Goal: Task Accomplishment & Management: Manage account settings

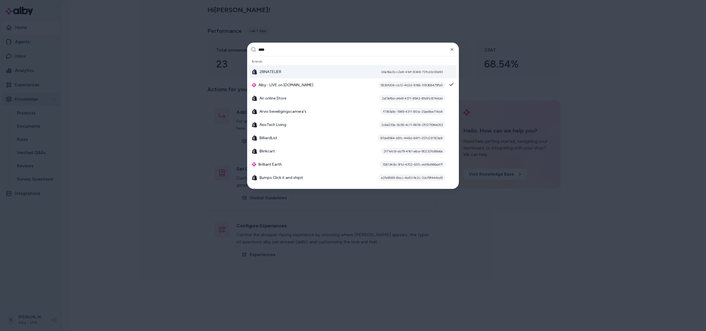
type input "*****"
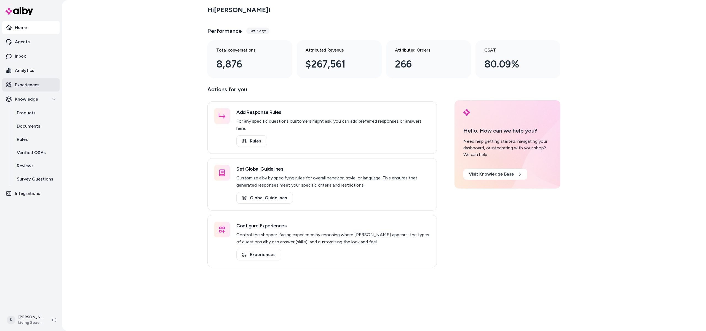
click at [31, 86] on p "Experiences" at bounding box center [27, 85] width 25 height 7
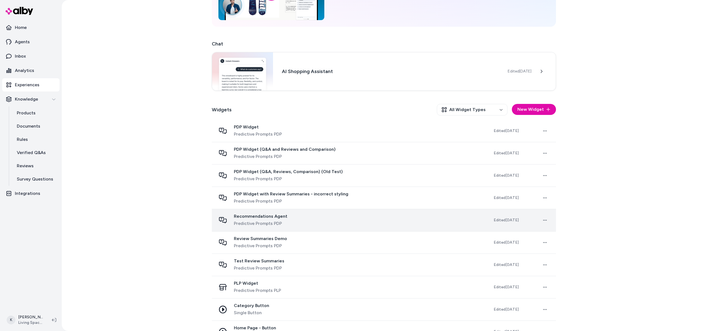
scroll to position [68, 0]
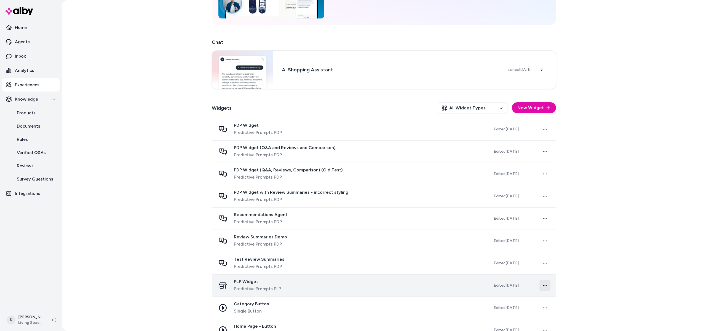
click at [543, 286] on html "Home Agents Inbox Analytics Experiences Knowledge Products Documents Rules Veri…" at bounding box center [353, 165] width 706 height 331
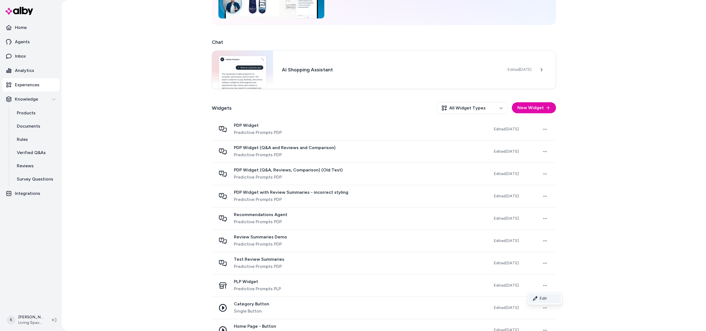
click at [543, 299] on link "Edit" at bounding box center [545, 299] width 33 height 10
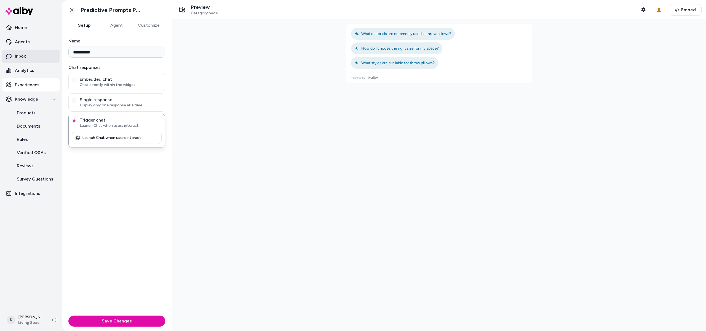
click at [25, 53] on p "Inbox" at bounding box center [20, 56] width 11 height 7
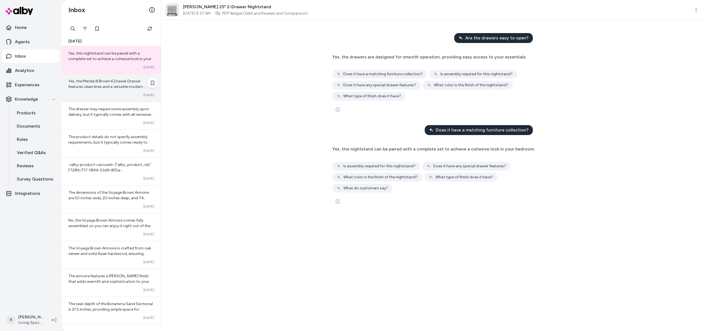
click at [98, 82] on span "Yes, the Merida III Brown 6 Drawer Dresser features clean lines and a versatile…" at bounding box center [109, 106] width 83 height 54
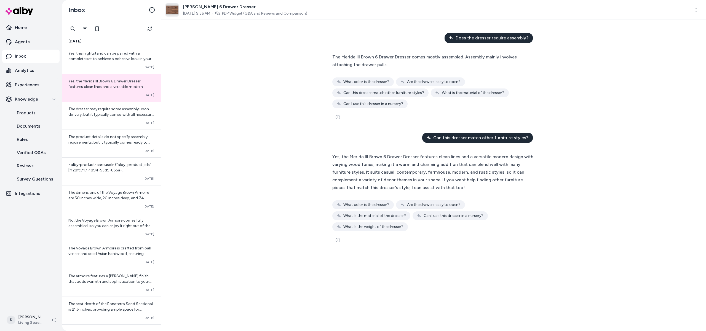
click at [473, 75] on div "The Merida III Brown 6 Drawer Dresser comes mostly assembled. Assembly mainly i…" at bounding box center [433, 80] width 202 height 55
click at [484, 72] on div "The Merida III Brown 6 Drawer Dresser comes mostly assembled. Assembly mainly i…" at bounding box center [433, 80] width 202 height 55
click at [484, 71] on div "The Merida III Brown 6 Drawer Dresser comes mostly assembled. Assembly mainly i…" at bounding box center [433, 80] width 202 height 55
click at [491, 74] on div "The Merida III Brown 6 Drawer Dresser comes mostly assembled. Assembly mainly i…" at bounding box center [433, 80] width 202 height 55
click at [495, 81] on div "What color is the dresser? Are the drawers easy to open? Can this dresser match…" at bounding box center [433, 92] width 202 height 31
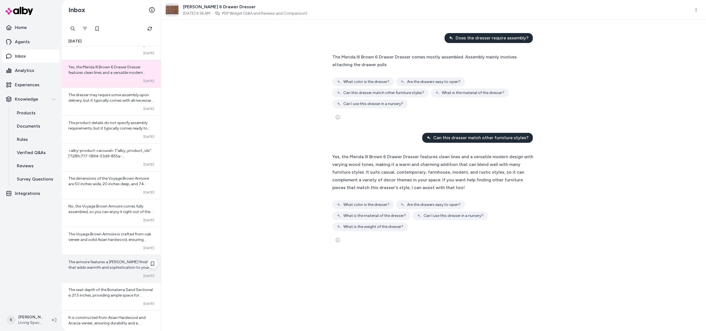
scroll to position [15, 0]
click at [464, 190] on div "Yes, the Merida III Brown 6 Drawer Dresser features clean lines and a versatile…" at bounding box center [433, 172] width 202 height 39
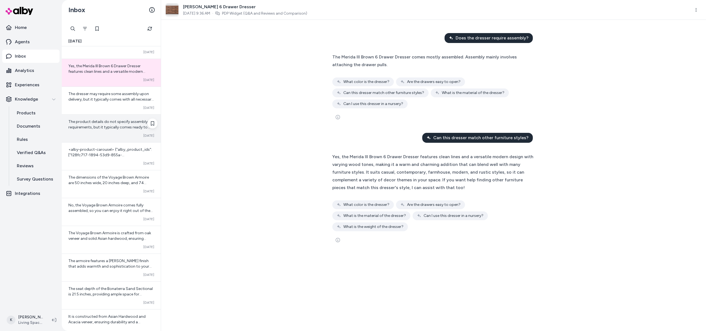
click at [107, 136] on div "Converted [DATE]" at bounding box center [111, 135] width 86 height 4
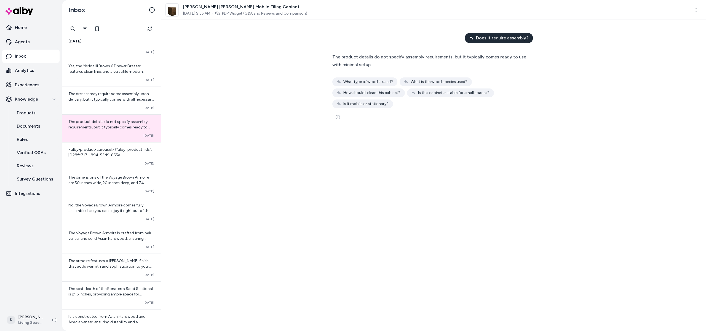
drag, startPoint x: 494, startPoint y: 66, endPoint x: 502, endPoint y: 66, distance: 7.2
click at [500, 65] on div "The product details do not specify assembly requirements, but it typically come…" at bounding box center [433, 60] width 202 height 15
click at [513, 65] on div "The product details do not specify assembly requirements, but it typically come…" at bounding box center [433, 60] width 202 height 15
drag, startPoint x: 512, startPoint y: 65, endPoint x: 623, endPoint y: 23, distance: 118.2
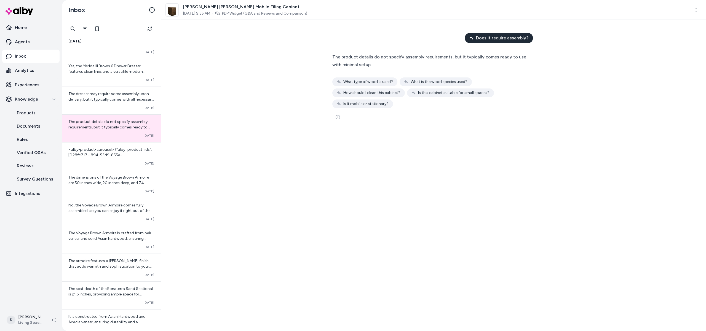
click at [518, 63] on div "The product details do not specify assembly requirements, but it typically come…" at bounding box center [433, 60] width 202 height 15
click at [693, 12] on html "Home Agents Inbox Analytics Experiences Knowledge Products Documents Rules Veri…" at bounding box center [353, 165] width 706 height 331
drag, startPoint x: 693, startPoint y: 12, endPoint x: 601, endPoint y: 60, distance: 103.4
click at [693, 12] on html "Home Agents Inbox Analytics Experiences Knowledge Products Documents Rules Veri…" at bounding box center [353, 165] width 706 height 331
drag, startPoint x: 516, startPoint y: 89, endPoint x: 521, endPoint y: 87, distance: 5.5
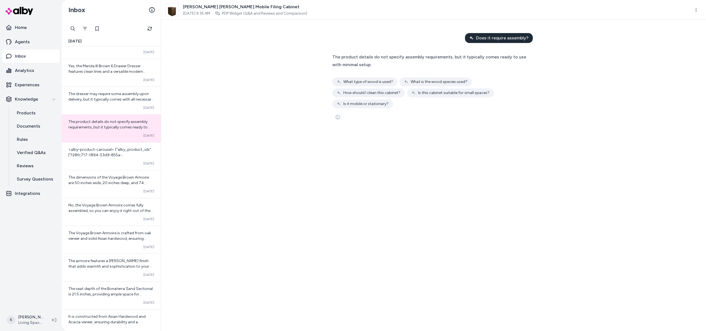
click at [524, 87] on div "What type of wood is used? What is the wood species used? How should I clean th…" at bounding box center [433, 92] width 202 height 31
click at [521, 88] on div "What type of wood is used? What is the wood species used? How should I clean th…" at bounding box center [433, 92] width 202 height 31
click at [520, 88] on div "What type of wood is used? What is the wood species used? How should I clean th…" at bounding box center [433, 92] width 202 height 31
click at [519, 88] on div "What type of wood is used? What is the wood species used? How should I clean th…" at bounding box center [433, 92] width 202 height 31
drag, startPoint x: 519, startPoint y: 88, endPoint x: 526, endPoint y: 67, distance: 21.7
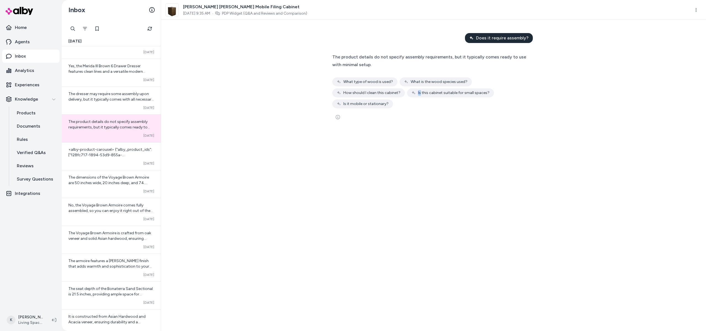
click at [521, 87] on div "What type of wood is used? What is the wood species used? How should I clean th…" at bounding box center [433, 92] width 202 height 31
click at [525, 67] on div "The product details do not specify assembly requirements, but it typically come…" at bounding box center [433, 60] width 202 height 15
drag, startPoint x: 517, startPoint y: 87, endPoint x: 529, endPoint y: 76, distance: 16.4
click at [532, 84] on div "The product details do not specify assembly requirements, but it typically come…" at bounding box center [433, 80] width 202 height 55
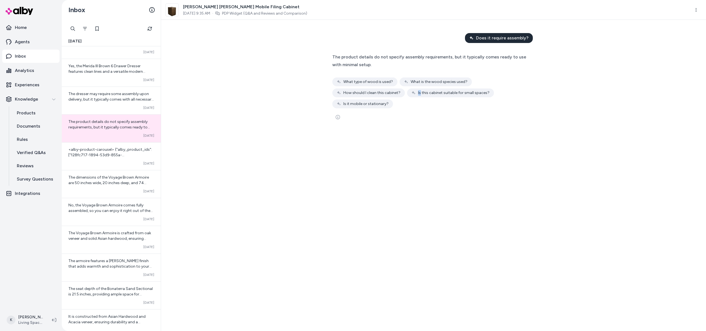
drag, startPoint x: 529, startPoint y: 86, endPoint x: 529, endPoint y: 77, distance: 8.8
click at [526, 72] on div "The product details do not specify assembly requirements, but it typically come…" at bounding box center [433, 80] width 202 height 55
drag, startPoint x: 542, startPoint y: 90, endPoint x: 528, endPoint y: 82, distance: 15.6
click at [530, 83] on div "What type of wood is used? What is the wood species used? How should I clean th…" at bounding box center [433, 92] width 202 height 31
click at [529, 82] on div "What type of wood is used? What is the wood species used? How should I clean th…" at bounding box center [433, 92] width 202 height 31
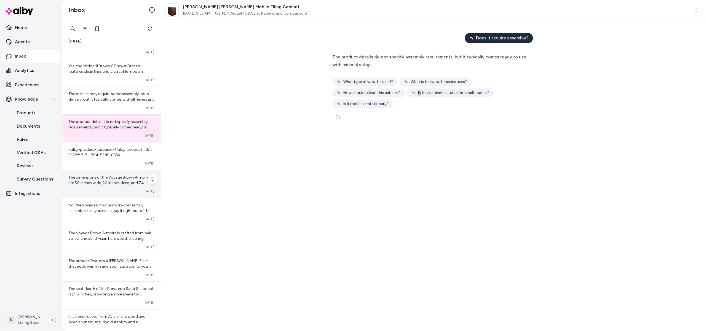
click at [78, 187] on div "The dimensions of the Voyage Brown Armoire are 50 inches wide, 20 inches deep, …" at bounding box center [111, 184] width 99 height 28
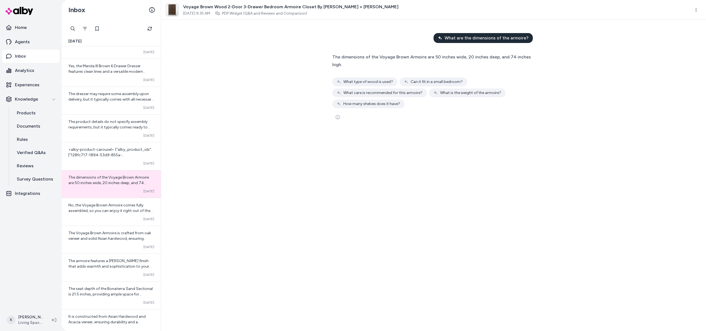
click at [509, 67] on div "The dimensions of the Voyage Brown Armoire are 50 inches wide, 20 inches deep, …" at bounding box center [433, 80] width 202 height 55
drag, startPoint x: 508, startPoint y: 67, endPoint x: 466, endPoint y: 81, distance: 44.5
click at [508, 68] on div "The dimensions of the Voyage Brown Armoire are 50 inches wide, 20 inches deep, …" at bounding box center [433, 80] width 202 height 55
click at [337, 115] on icon "See more" at bounding box center [338, 117] width 4 height 4
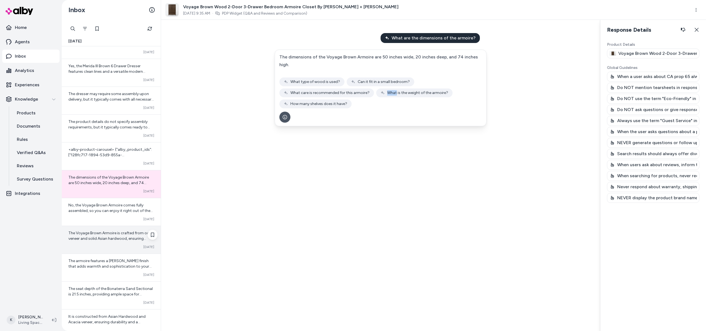
click at [97, 243] on div "The Voyage Brown Armoire is crafted from oak veneer and solid Asian hardwood, e…" at bounding box center [111, 240] width 99 height 28
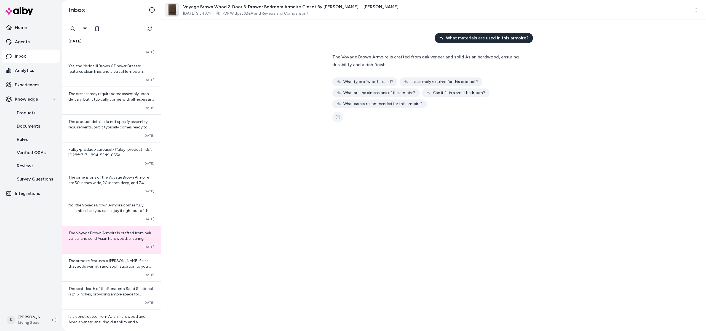
click at [339, 119] on icon "See more" at bounding box center [338, 117] width 4 height 4
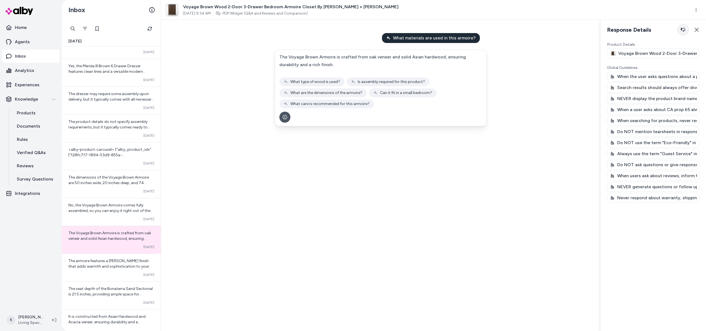
click at [682, 29] on icon "button" at bounding box center [683, 30] width 4 height 4
drag, startPoint x: 699, startPoint y: 29, endPoint x: 673, endPoint y: 34, distance: 26.0
click at [698, 29] on button "Close" at bounding box center [696, 29] width 10 height 11
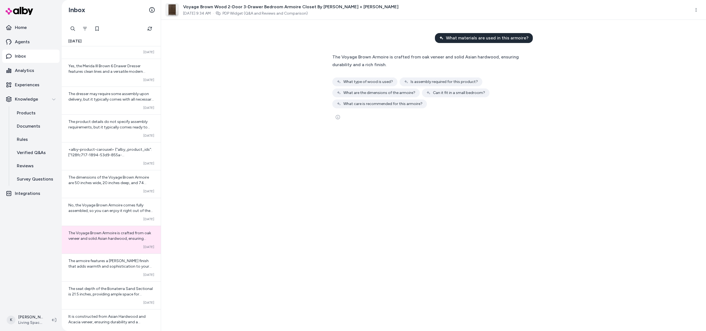
click at [337, 117] on icon "See more" at bounding box center [338, 117] width 4 height 4
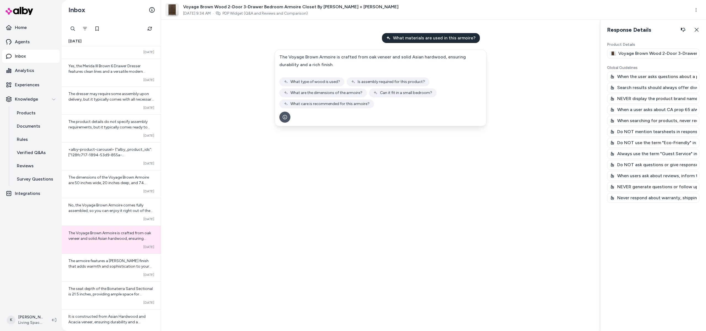
click at [317, 142] on div "What materials are used in this armoire? The Voyage Brown Armoire is crafted fr…" at bounding box center [380, 175] width 439 height 311
click at [24, 26] on p "Home" at bounding box center [21, 27] width 12 height 7
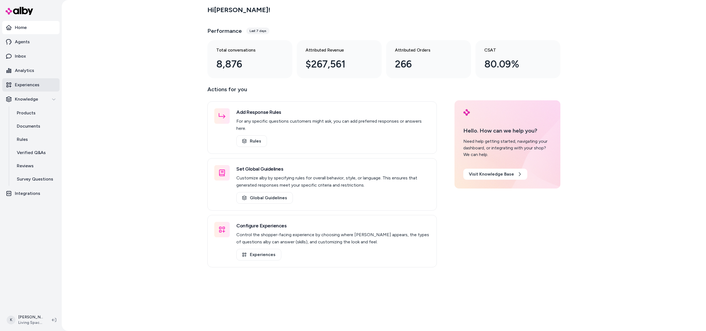
click at [29, 81] on link "Experiences" at bounding box center [30, 84] width 57 height 13
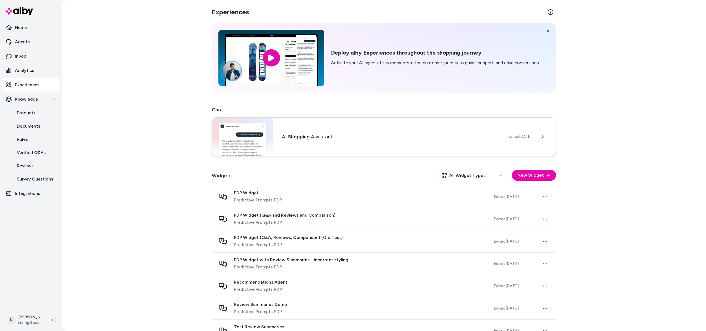
click at [464, 139] on h3 "AI Shopping Assistant" at bounding box center [390, 137] width 217 height 8
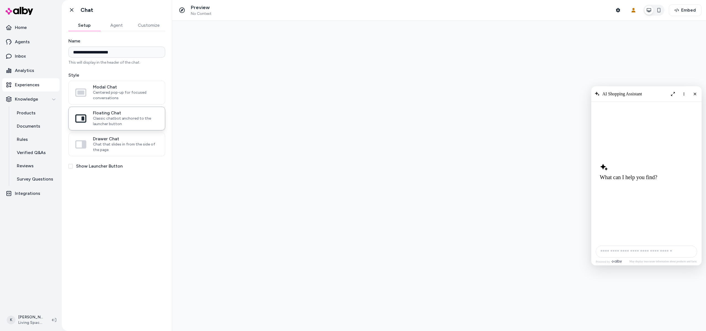
click at [148, 27] on button "Customize" at bounding box center [148, 25] width 33 height 11
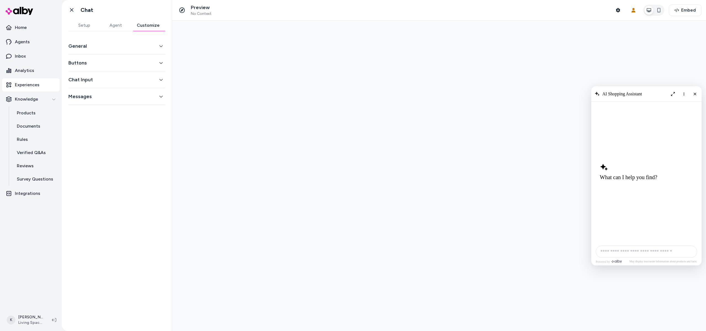
click at [142, 51] on div "General" at bounding box center [116, 46] width 97 height 17
click at [158, 47] on button "General" at bounding box center [116, 46] width 97 height 8
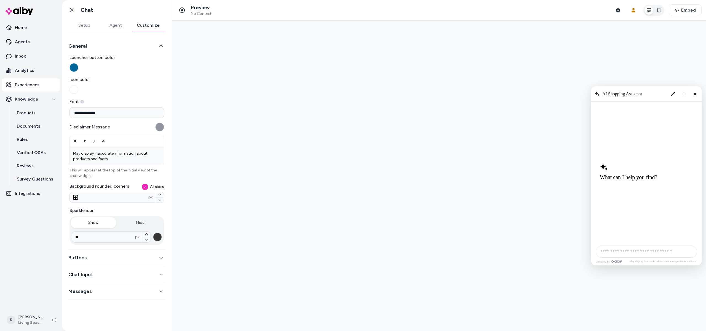
click at [101, 258] on button "Buttons" at bounding box center [116, 258] width 97 height 8
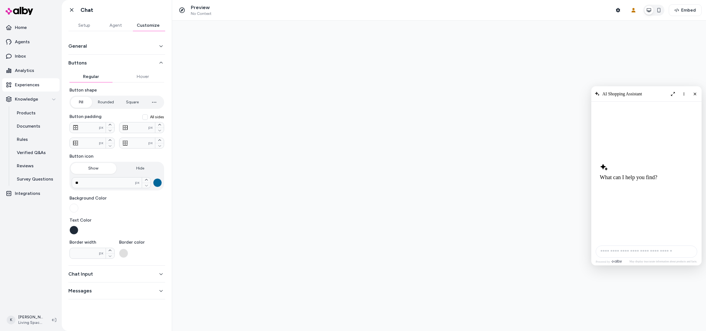
drag, startPoint x: 97, startPoint y: 283, endPoint x: 94, endPoint y: 283, distance: 3.3
click at [97, 283] on div "Messages" at bounding box center [116, 291] width 97 height 17
click at [96, 280] on div "Chat Input" at bounding box center [116, 274] width 97 height 17
click at [96, 275] on button "Chat Input" at bounding box center [116, 274] width 97 height 8
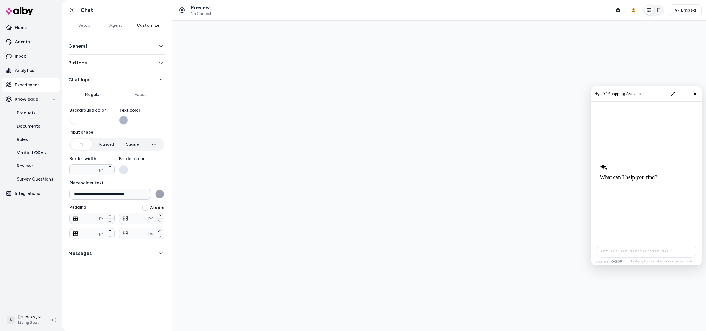
click at [126, 251] on button "Messages" at bounding box center [116, 254] width 97 height 8
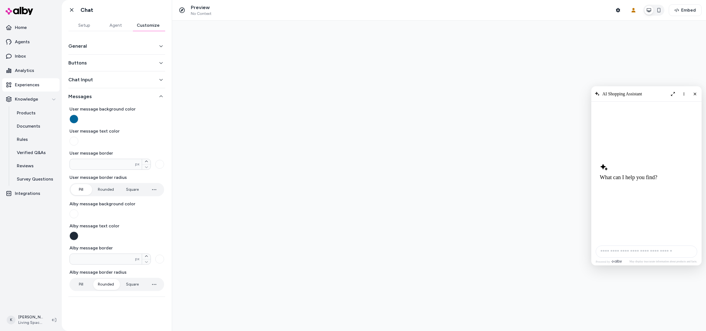
click at [119, 73] on div "Chat Input" at bounding box center [116, 79] width 97 height 17
click at [119, 78] on button "Chat Input" at bounding box center [116, 80] width 97 height 8
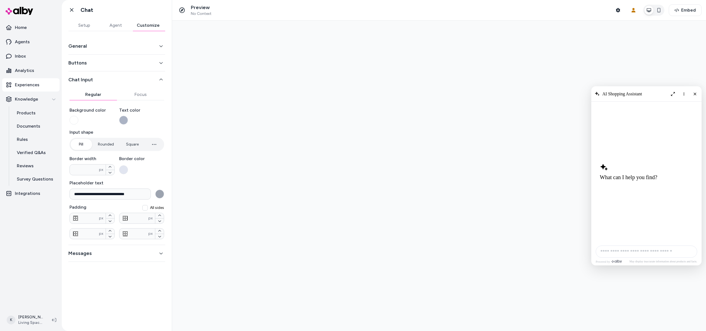
click at [129, 44] on button "General" at bounding box center [116, 46] width 97 height 8
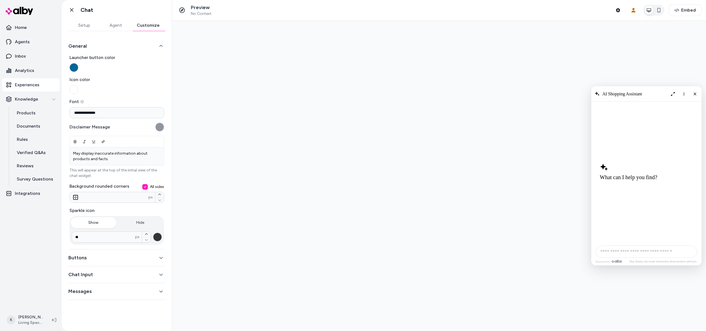
click at [71, 66] on button "Launcher button color" at bounding box center [73, 67] width 9 height 9
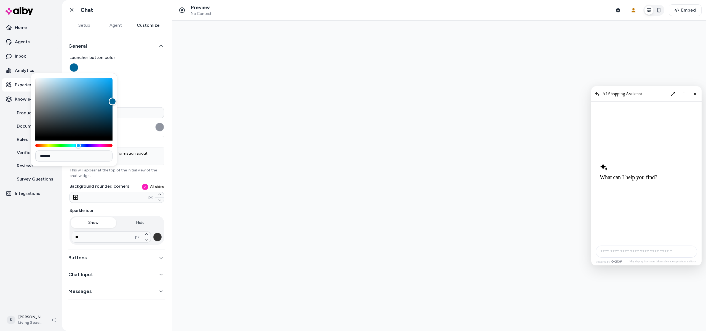
click at [143, 69] on label "Launcher button color" at bounding box center [116, 63] width 95 height 18
click at [78, 69] on button "Launcher button color" at bounding box center [73, 67] width 9 height 9
click at [177, 62] on div at bounding box center [439, 176] width 534 height 310
click at [91, 31] on div "Setup Agent Customize" at bounding box center [116, 25] width 97 height 11
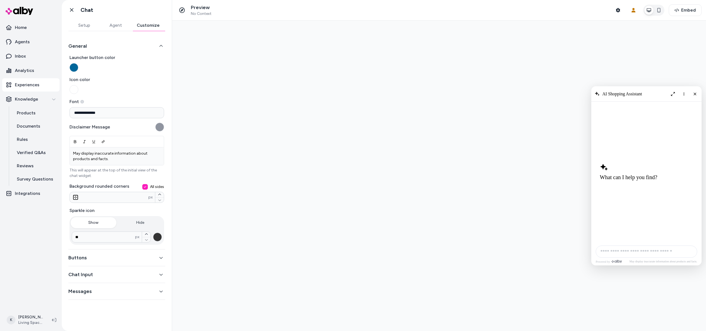
click at [89, 28] on button "Setup" at bounding box center [83, 25] width 31 height 11
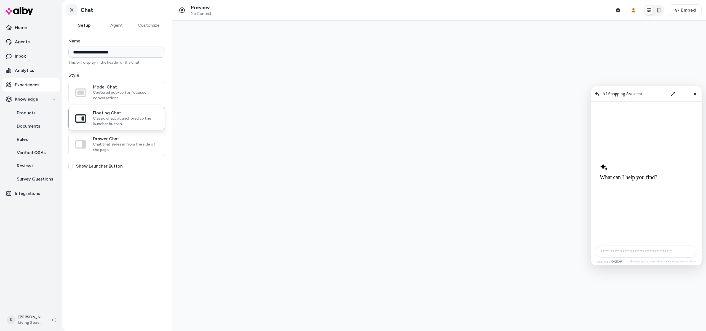
click at [71, 9] on icon at bounding box center [71, 10] width 3 height 4
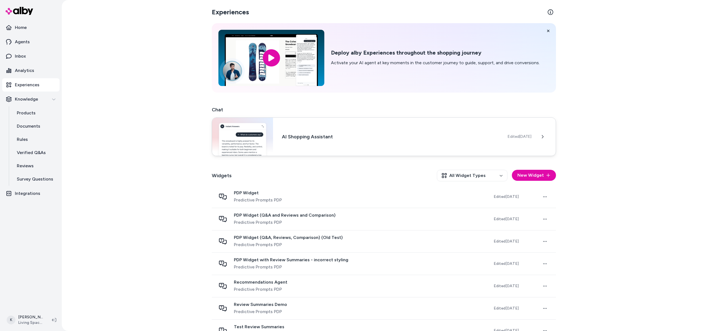
click at [316, 137] on h3 "AI Shopping Assistant" at bounding box center [390, 137] width 217 height 8
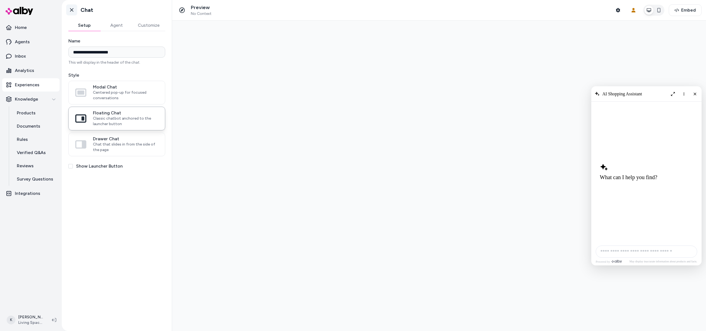
click at [69, 7] on icon at bounding box center [72, 10] width 6 height 6
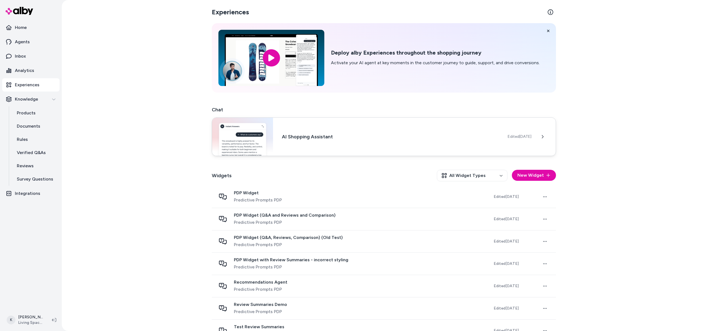
click at [333, 148] on div "AI Shopping Assistant Edited [DATE]" at bounding box center [384, 136] width 344 height 39
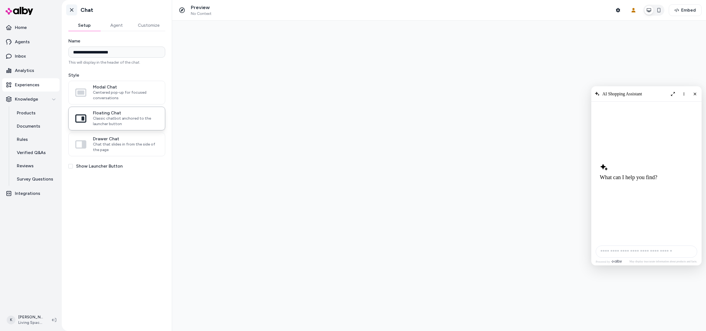
click at [71, 12] on icon at bounding box center [72, 10] width 6 height 6
